Goal: Check status: Check status

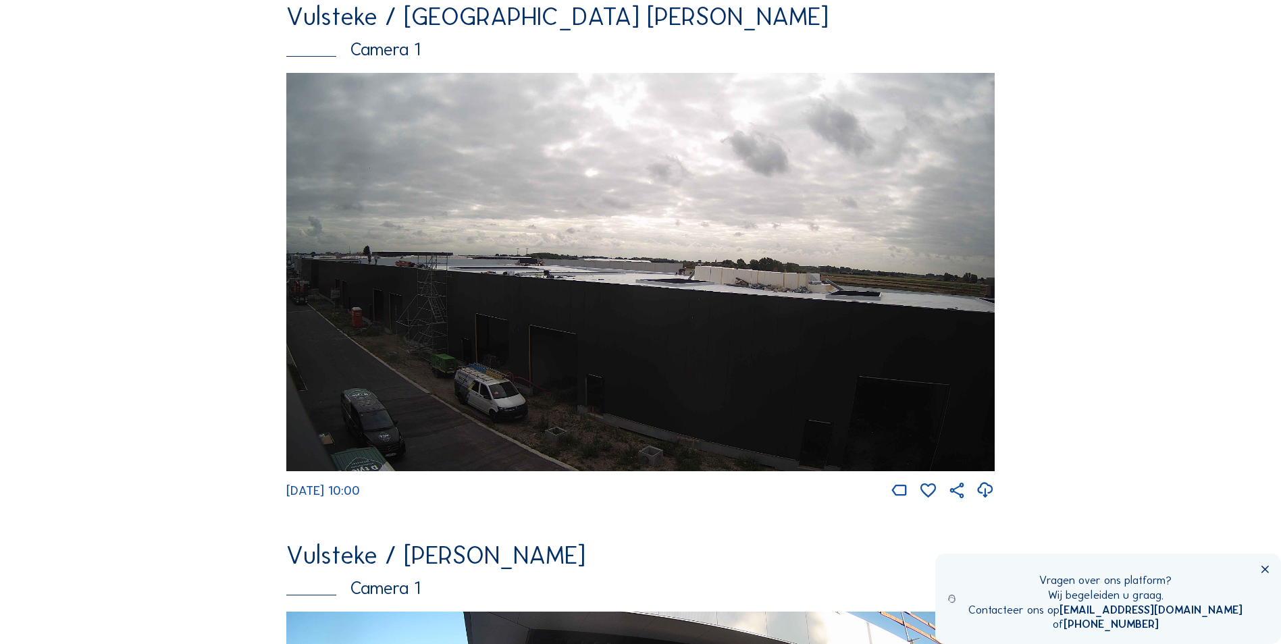
scroll to position [135, 0]
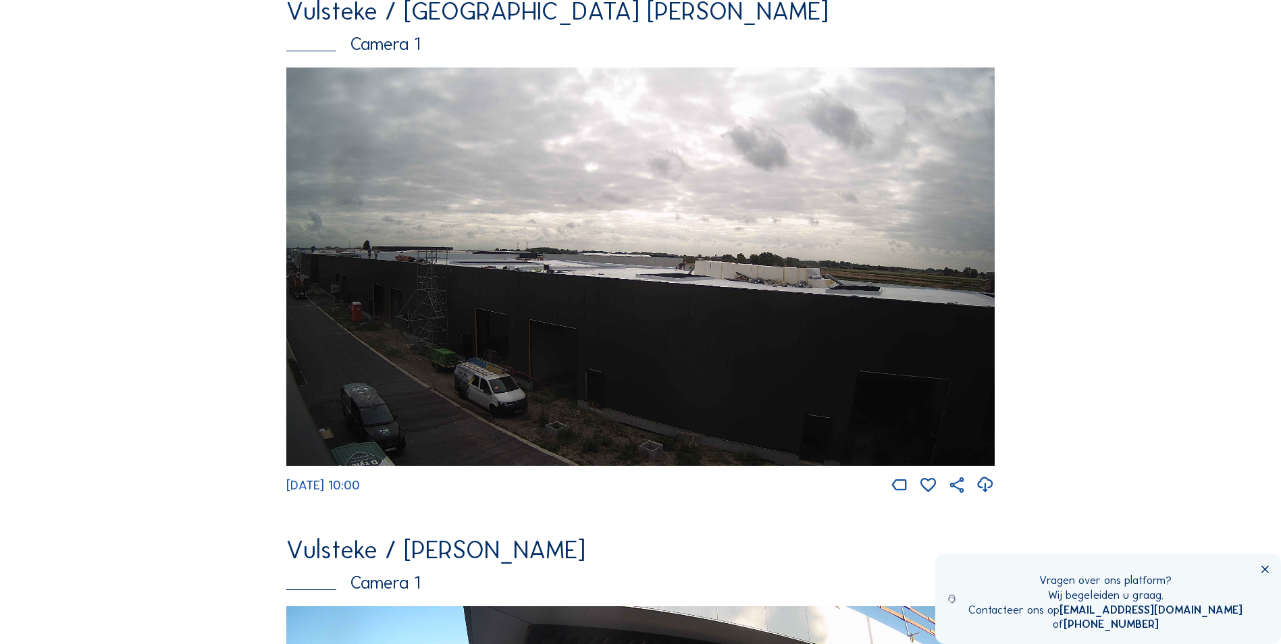
click at [568, 309] on img at bounding box center [640, 267] width 708 height 398
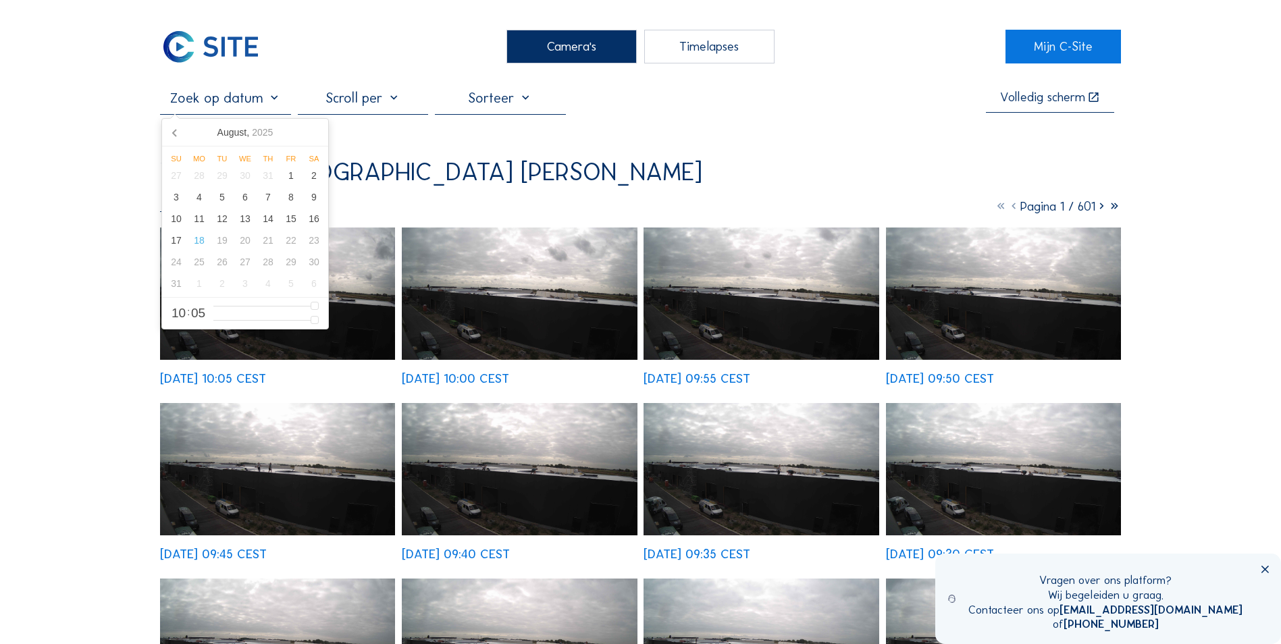
click at [272, 103] on input "text" at bounding box center [225, 98] width 130 height 16
click at [172, 135] on icon at bounding box center [176, 133] width 22 height 22
click at [307, 130] on icon at bounding box center [315, 133] width 22 height 22
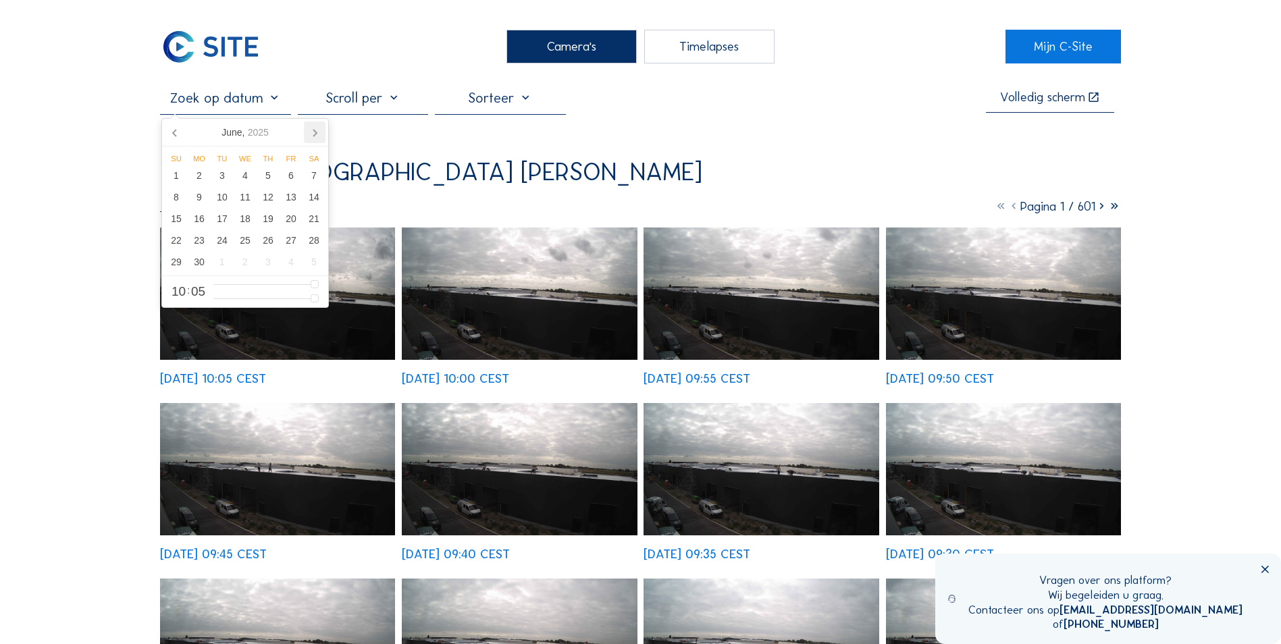
click at [307, 130] on icon at bounding box center [315, 133] width 22 height 22
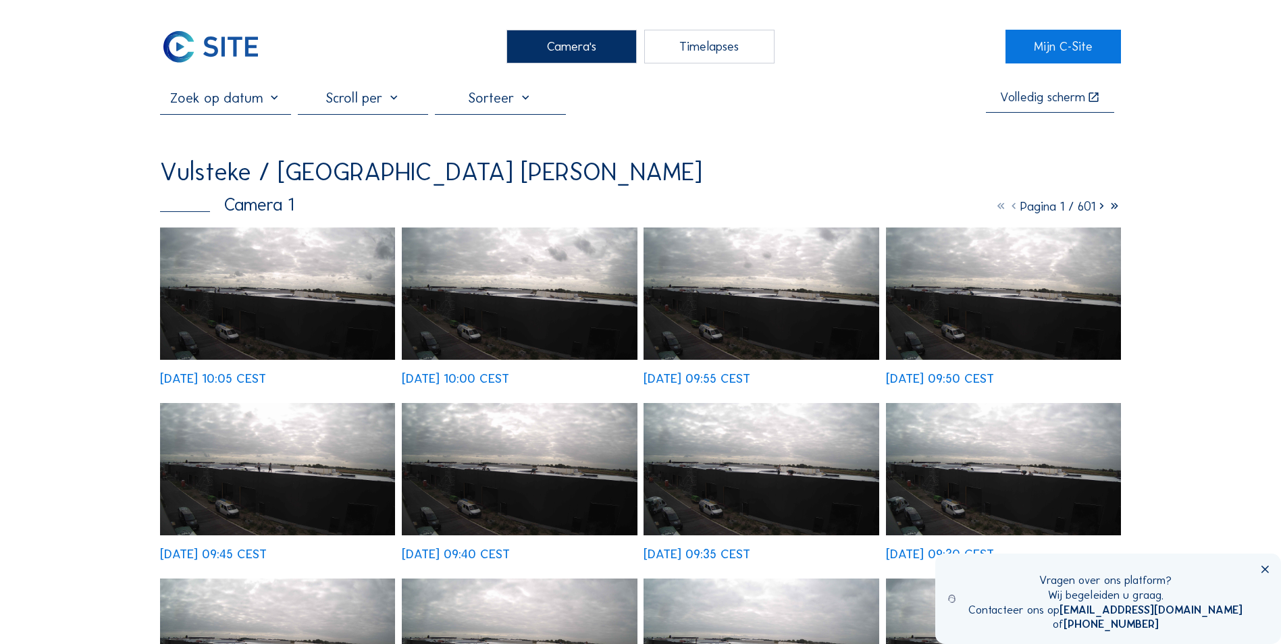
click at [272, 105] on input "text" at bounding box center [225, 98] width 130 height 16
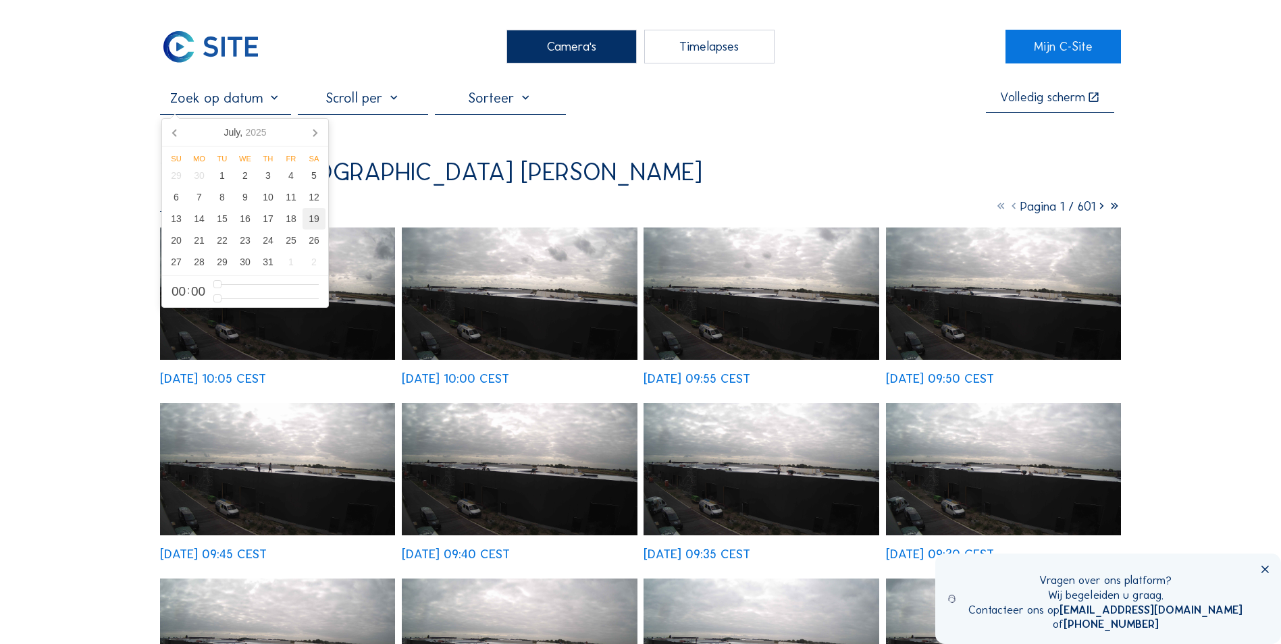
click at [310, 222] on div "19" at bounding box center [314, 219] width 23 height 22
type input "[DATE] 00:00"
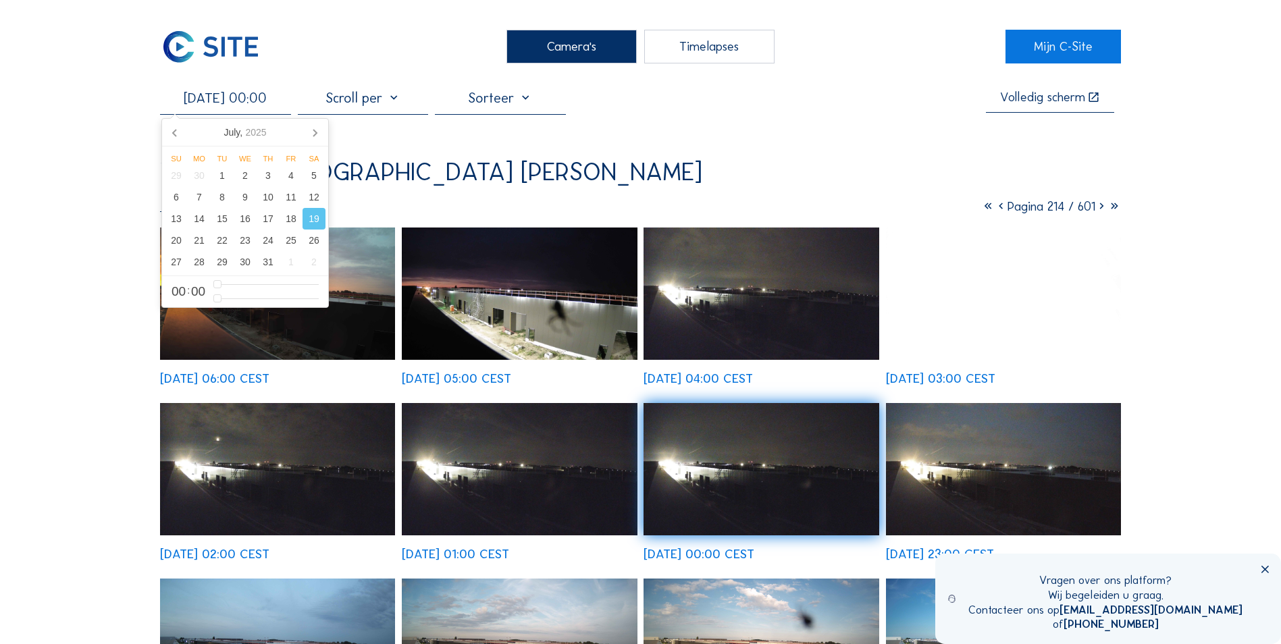
click at [694, 162] on div "[DATE] 00:00 Volledig [PERSON_NAME] [GEOGRAPHIC_DATA] / [GEOGRAPHIC_DATA] [PERS…" at bounding box center [640, 501] width 961 height 823
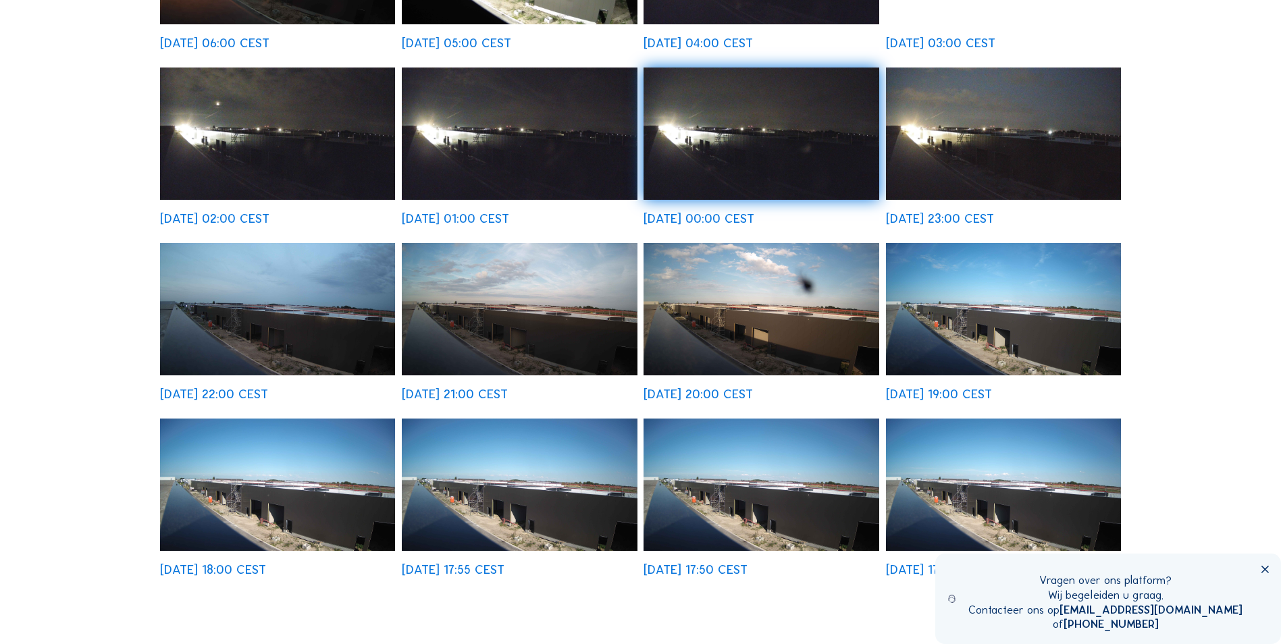
scroll to position [338, 0]
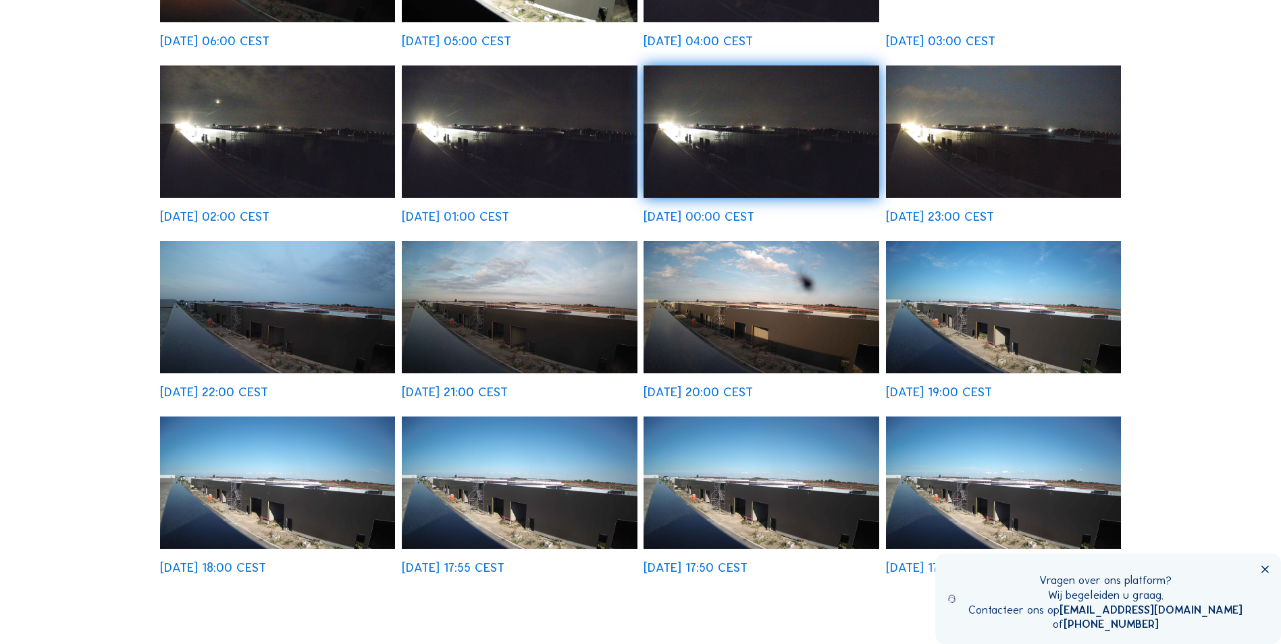
click at [1264, 571] on icon at bounding box center [1265, 570] width 13 height 13
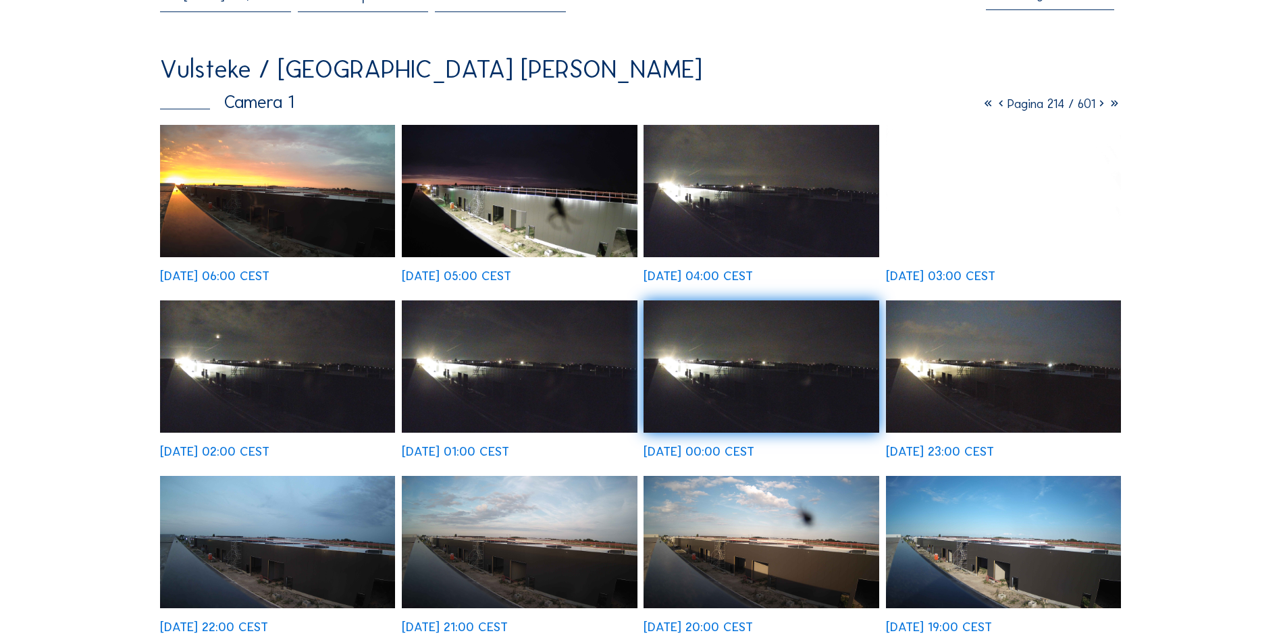
scroll to position [68, 0]
